Goal: Task Accomplishment & Management: Manage account settings

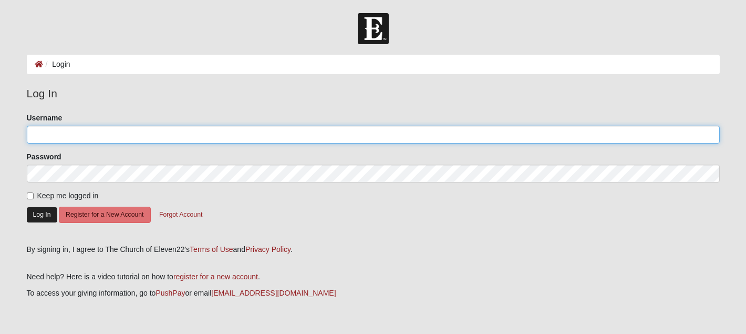
type input "mrscleveland2010@gmail.com"
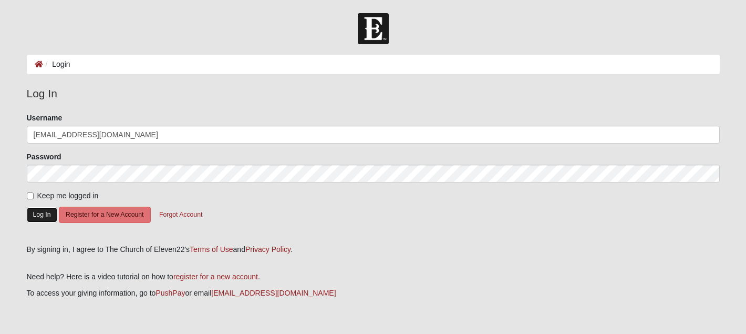
click at [35, 217] on button "Log In" at bounding box center [42, 214] width 30 height 15
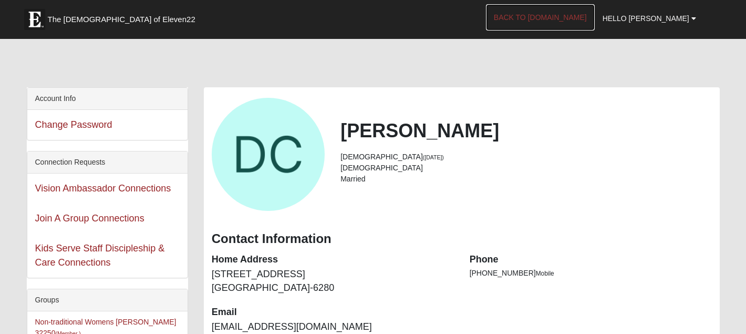
click at [589, 14] on link "Back to [DOMAIN_NAME]" at bounding box center [540, 17] width 109 height 26
